Goal: Task Accomplishment & Management: Use online tool/utility

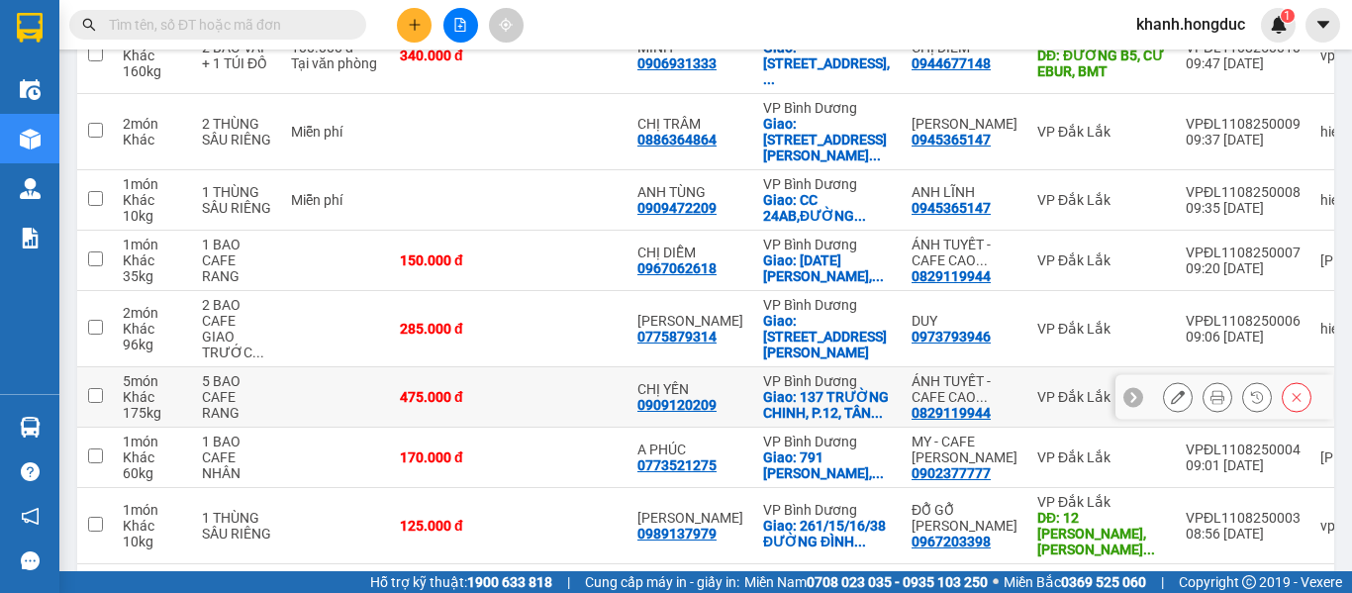
scroll to position [469, 0]
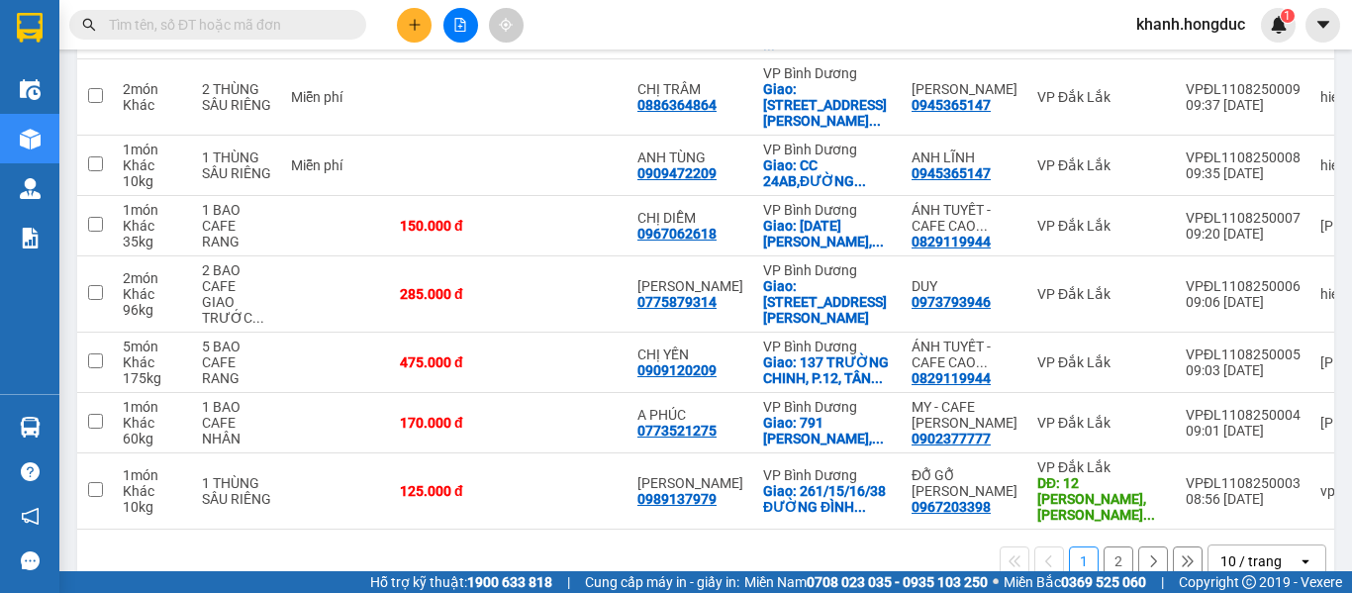
click at [1112, 547] on button "2" at bounding box center [1119, 562] width 30 height 30
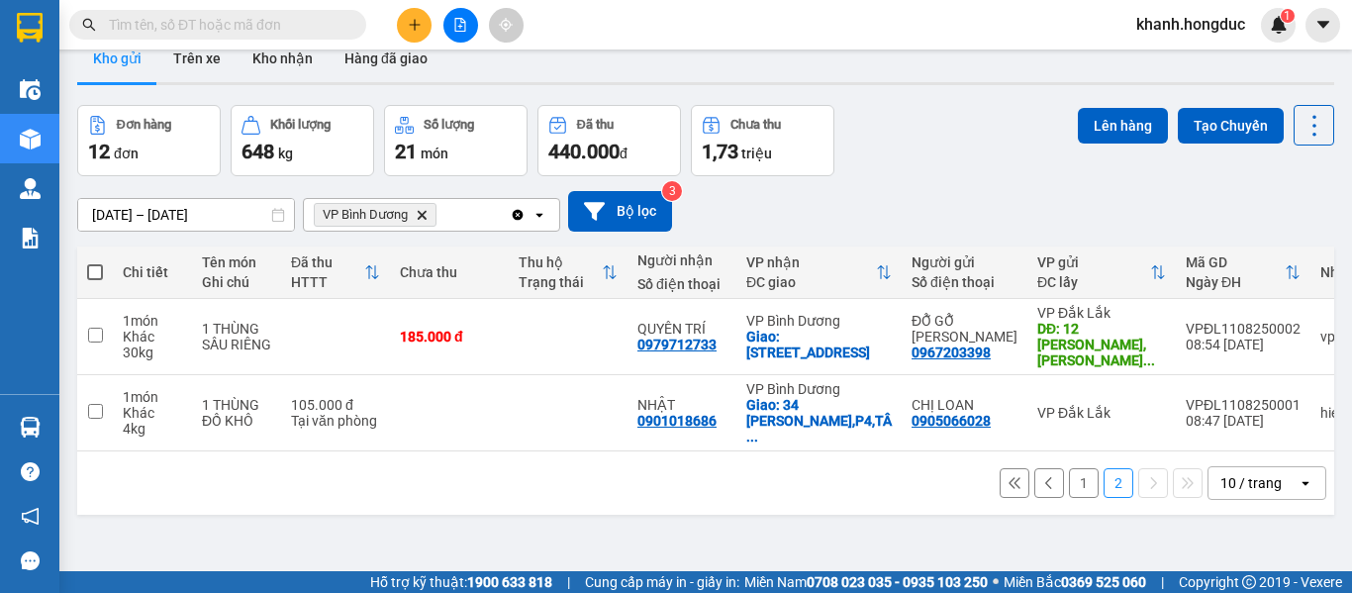
scroll to position [0, 0]
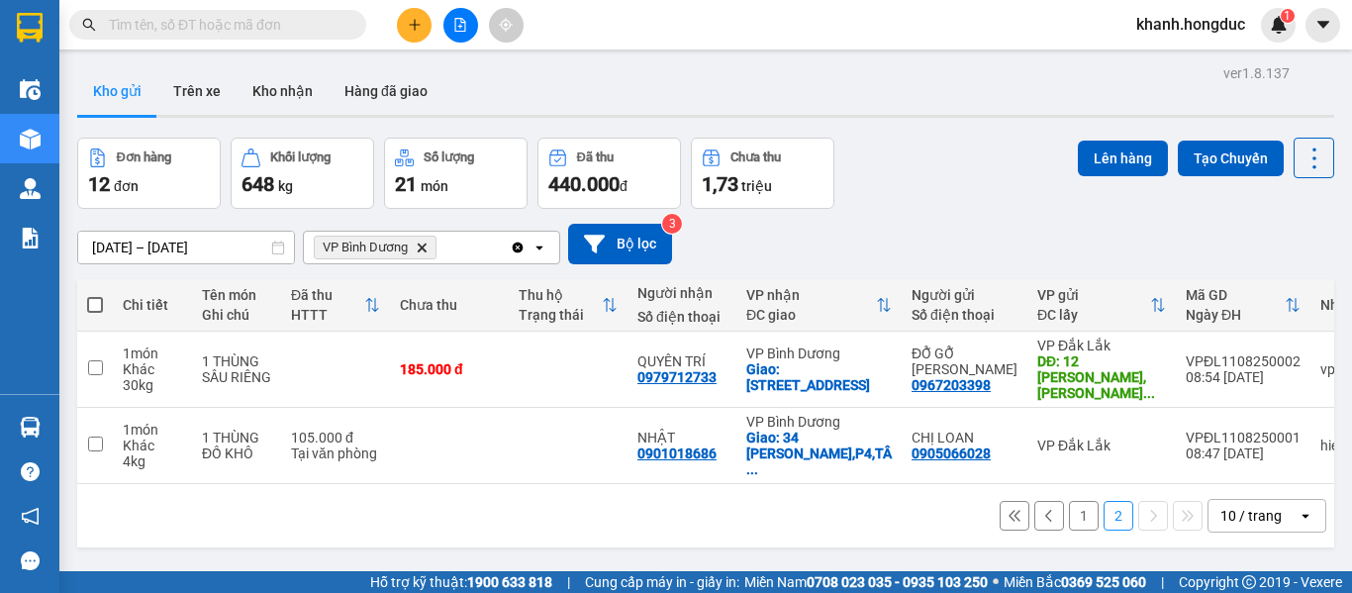
click at [1073, 501] on button "1" at bounding box center [1084, 516] width 30 height 30
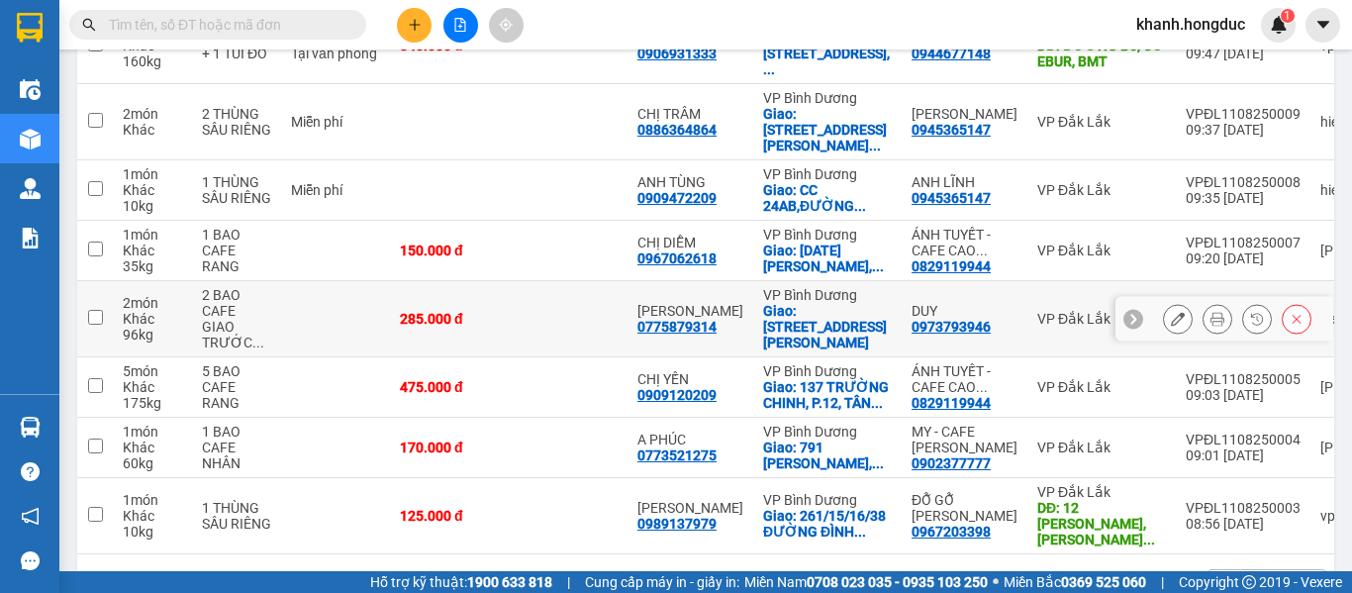
scroll to position [469, 0]
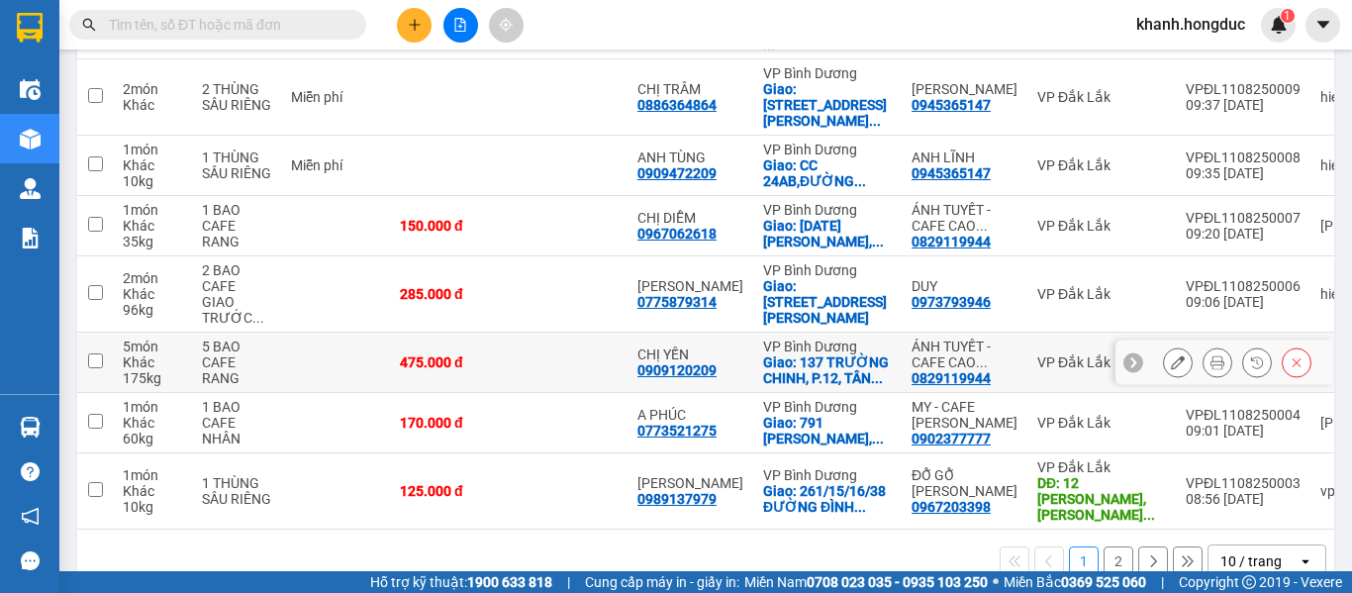
click at [1050, 333] on td "VP Đắk Lắk" at bounding box center [1102, 363] width 149 height 60
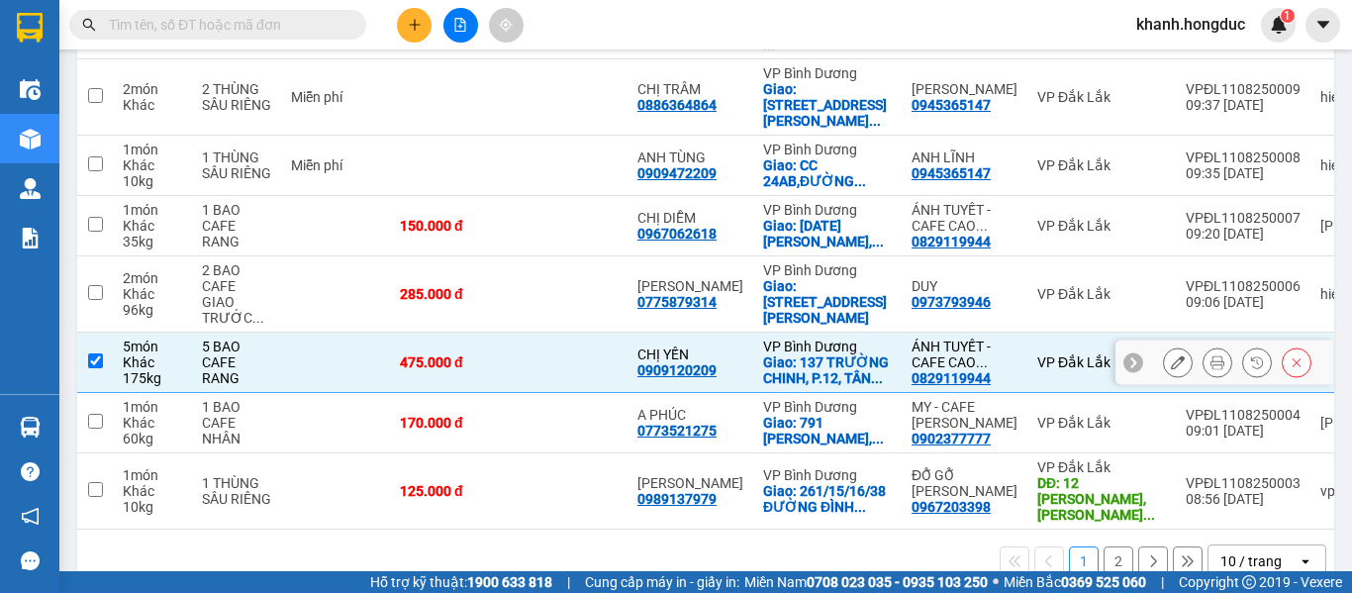
click at [1050, 333] on td "VP Đắk Lắk" at bounding box center [1102, 363] width 149 height 60
checkbox input "false"
